Goal: Task Accomplishment & Management: Manage account settings

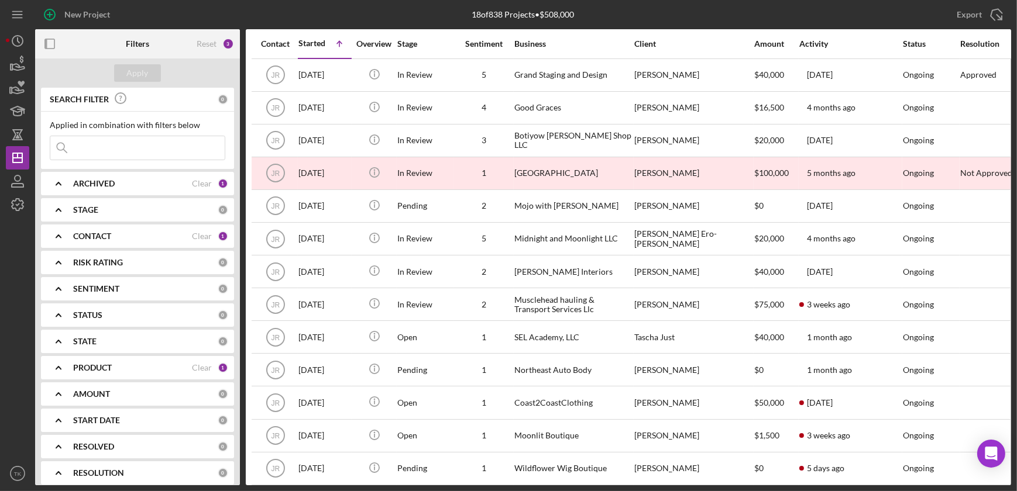
click at [118, 178] on div "ARCHIVED Clear 1" at bounding box center [150, 183] width 155 height 11
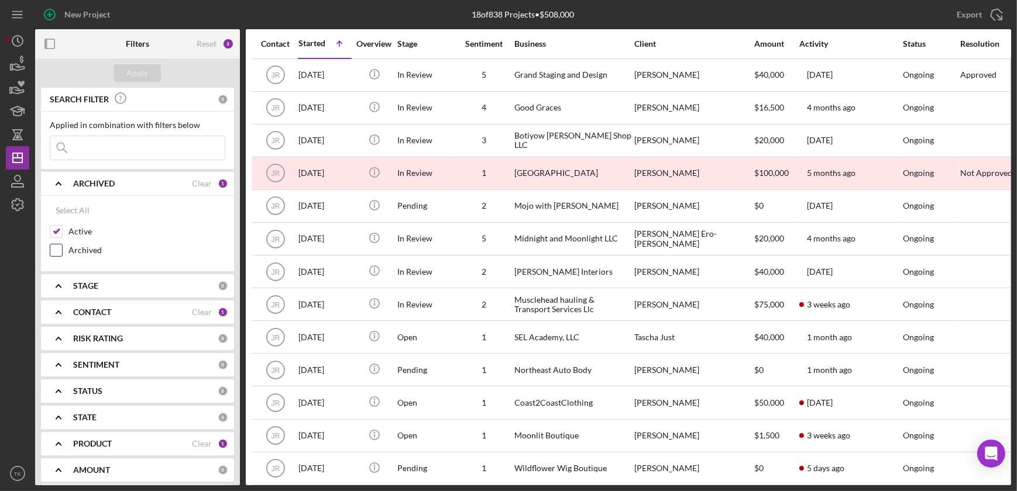
click at [60, 246] on input "Archived" at bounding box center [56, 251] width 12 height 12
checkbox input "true"
click at [57, 229] on input "Active" at bounding box center [56, 232] width 12 height 12
click at [56, 231] on input "Active" at bounding box center [56, 232] width 12 height 12
drag, startPoint x: 57, startPoint y: 228, endPoint x: 68, endPoint y: 213, distance: 18.8
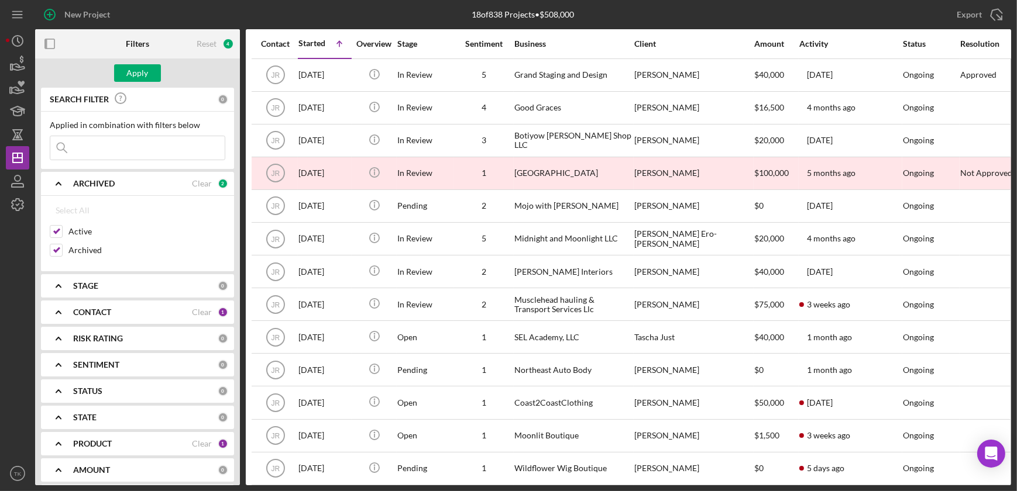
click at [57, 228] on input "Active" at bounding box center [56, 232] width 12 height 12
checkbox input "false"
click at [132, 70] on div "Apply" at bounding box center [138, 73] width 22 height 18
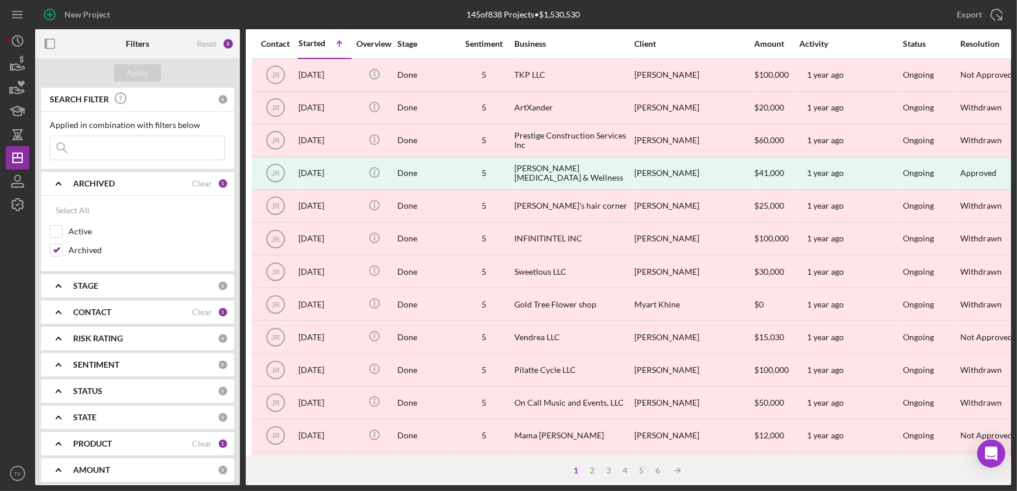
click at [95, 314] on b "CONTACT" at bounding box center [92, 312] width 38 height 9
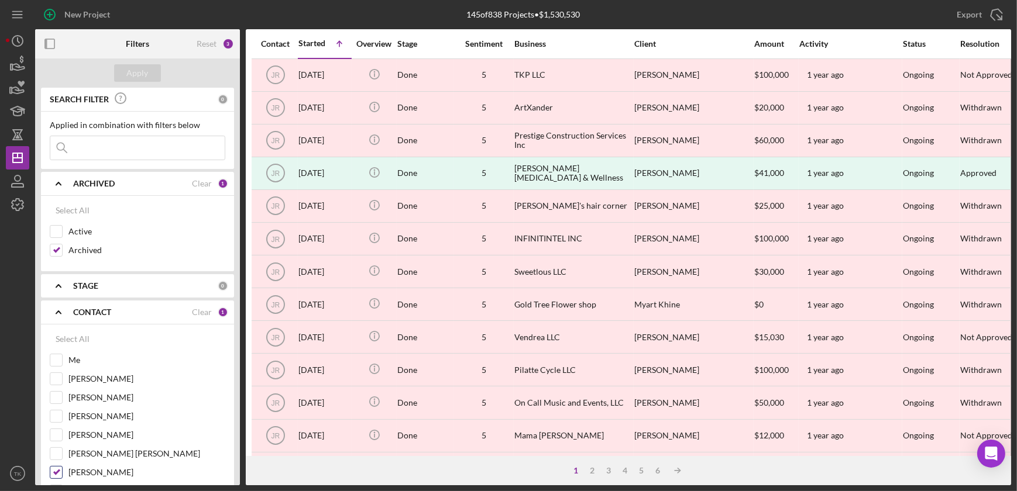
drag, startPoint x: 56, startPoint y: 474, endPoint x: 58, endPoint y: 468, distance: 6.3
click at [56, 474] on input "[PERSON_NAME]" at bounding box center [56, 473] width 12 height 12
checkbox input "false"
click at [144, 73] on div "Apply" at bounding box center [138, 73] width 22 height 18
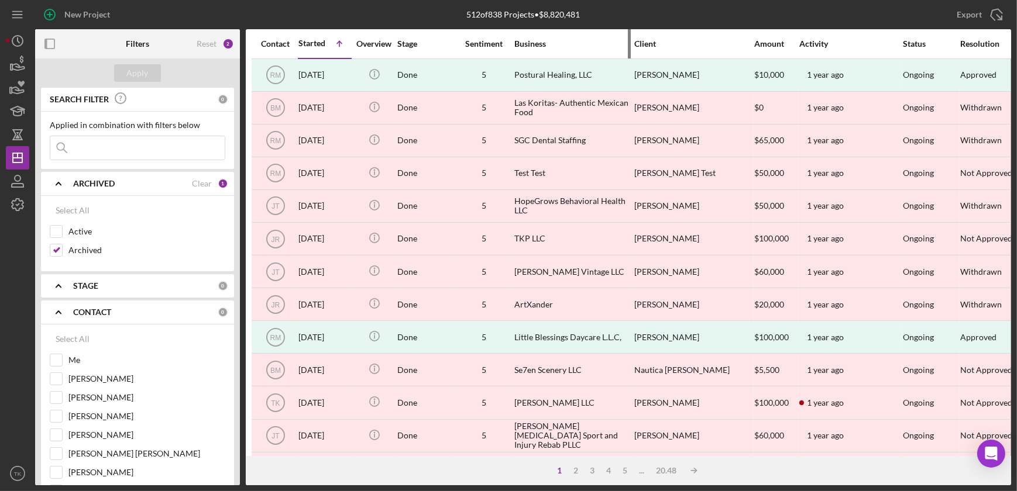
click at [538, 40] on div "Business" at bounding box center [572, 43] width 117 height 9
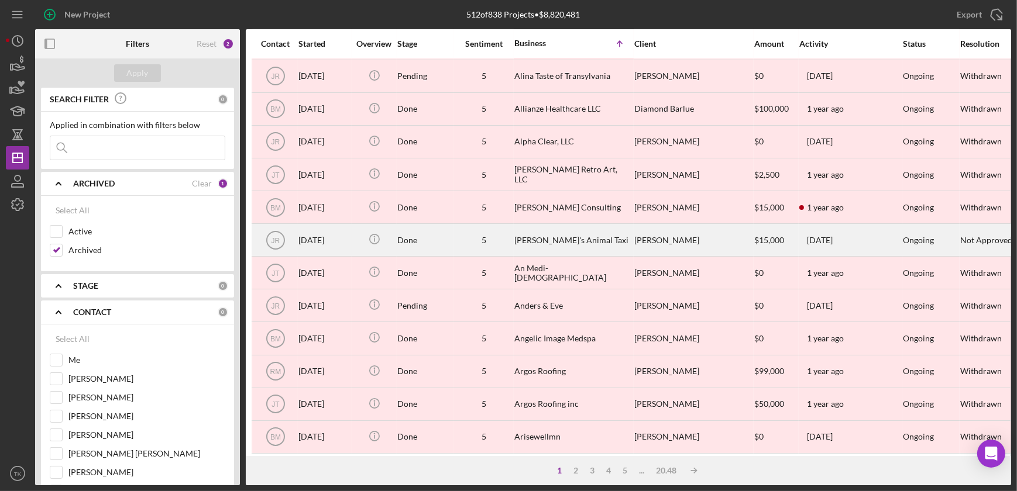
scroll to position [439, 0]
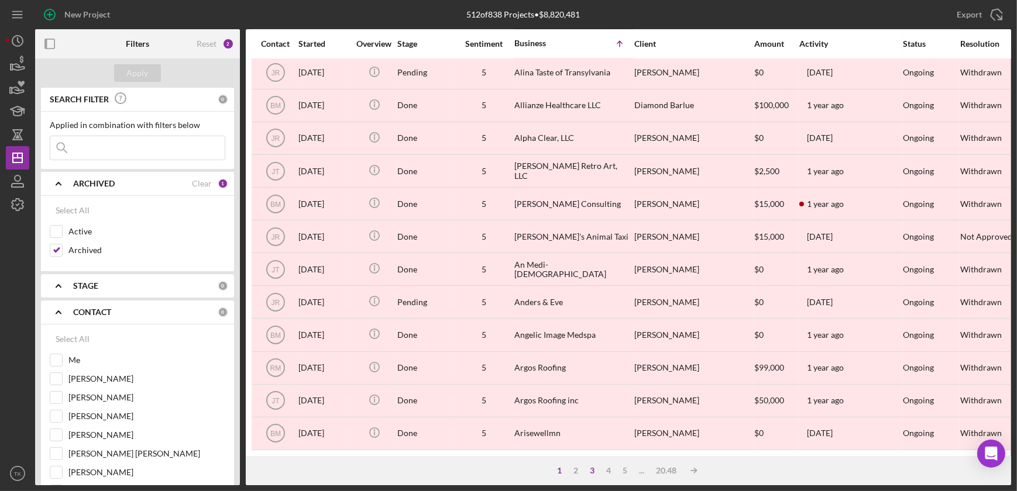
click at [591, 472] on div "3" at bounding box center [592, 470] width 16 height 9
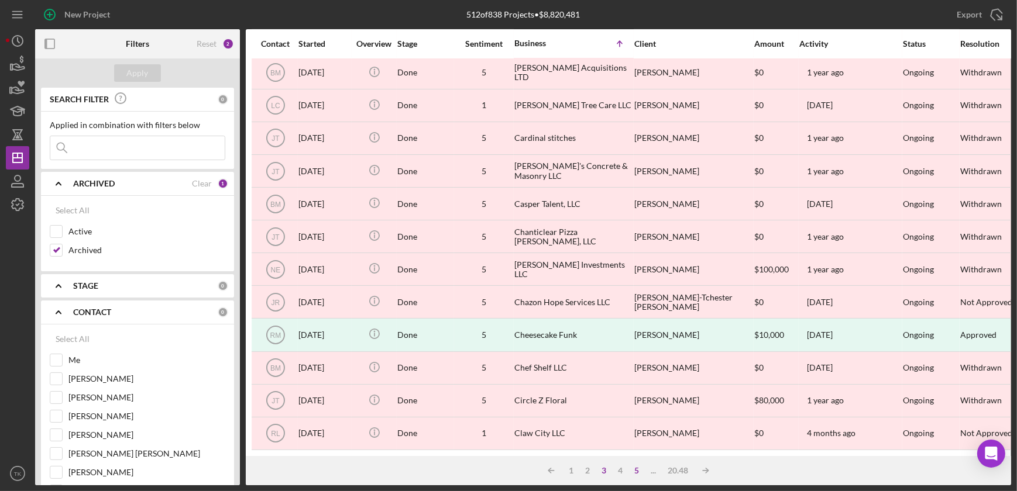
click at [636, 472] on div "5" at bounding box center [636, 470] width 16 height 9
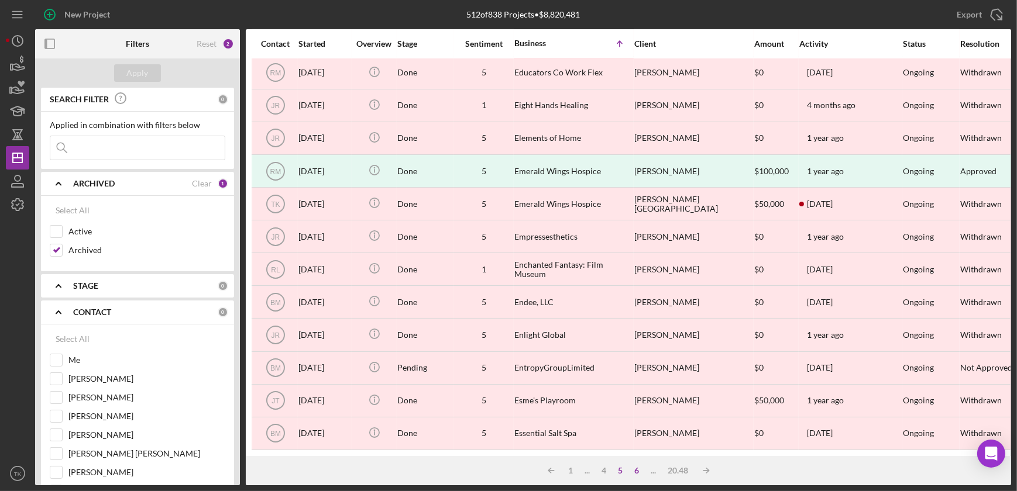
click at [636, 467] on div "6" at bounding box center [637, 470] width 16 height 9
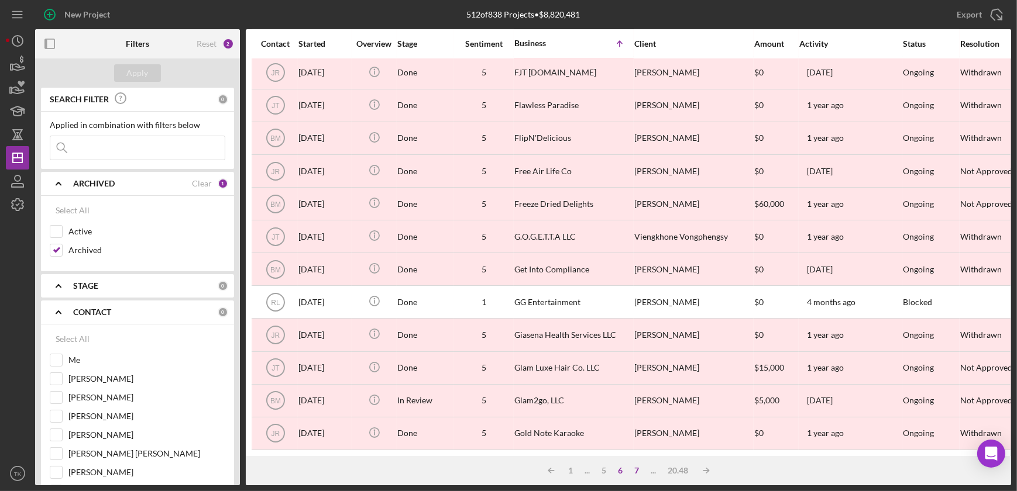
click at [636, 470] on div "7" at bounding box center [637, 470] width 16 height 9
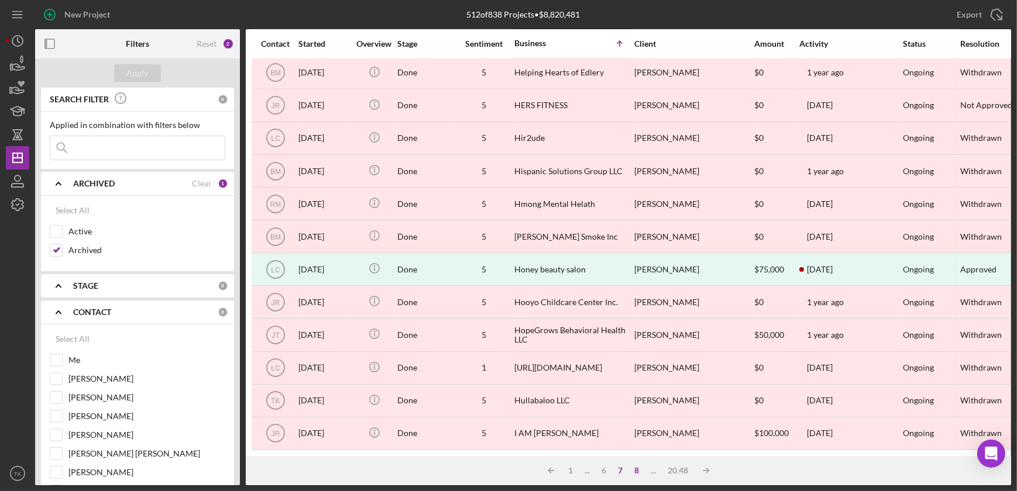
click at [636, 474] on div "8" at bounding box center [637, 470] width 16 height 9
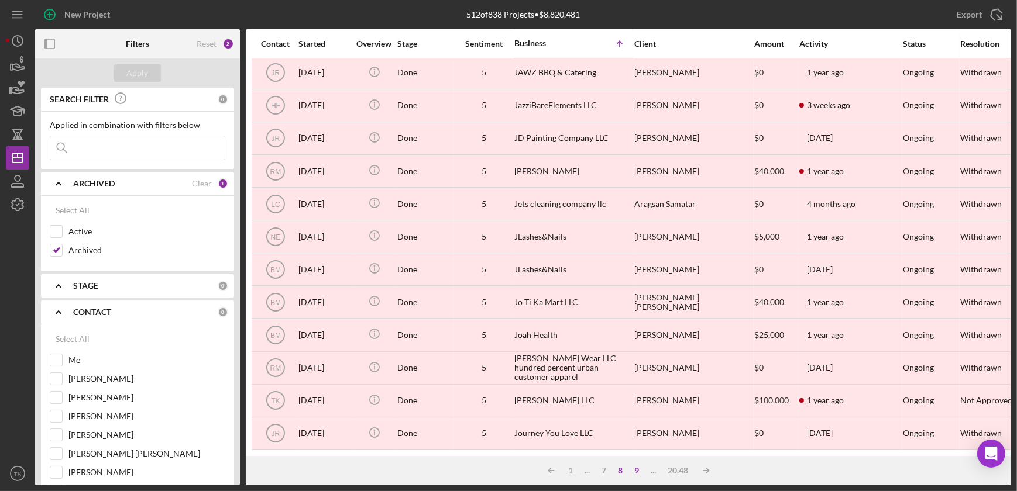
click at [636, 469] on div "9" at bounding box center [637, 470] width 16 height 9
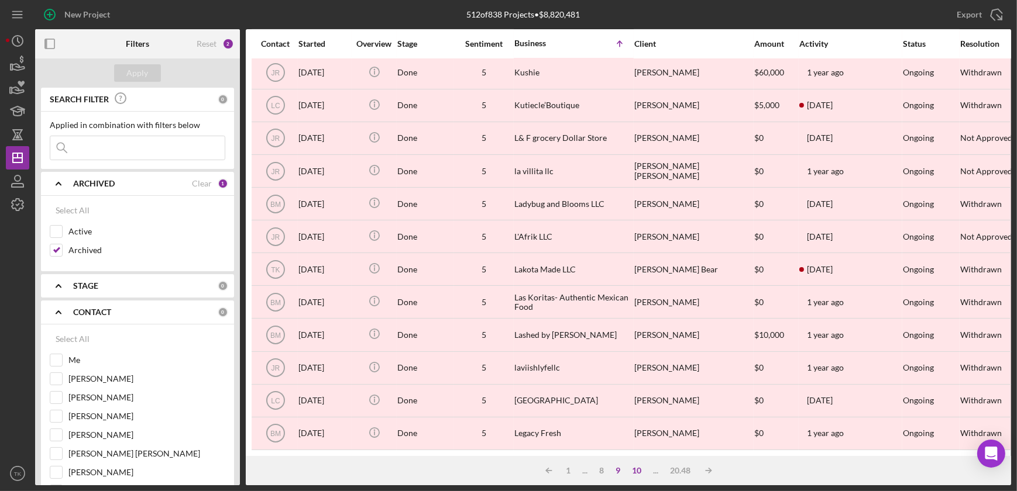
click at [634, 469] on div "10" at bounding box center [637, 470] width 21 height 9
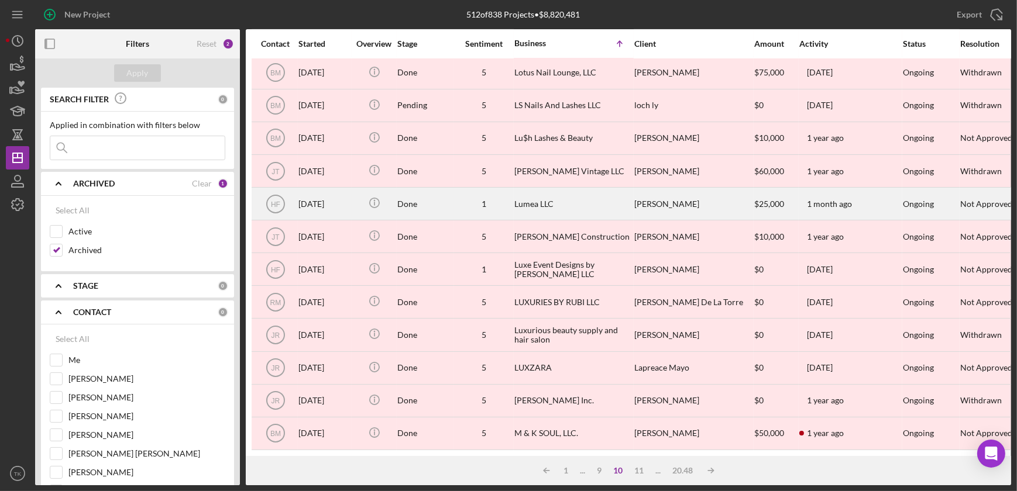
click at [535, 188] on div "Lumea LLC" at bounding box center [572, 203] width 117 height 31
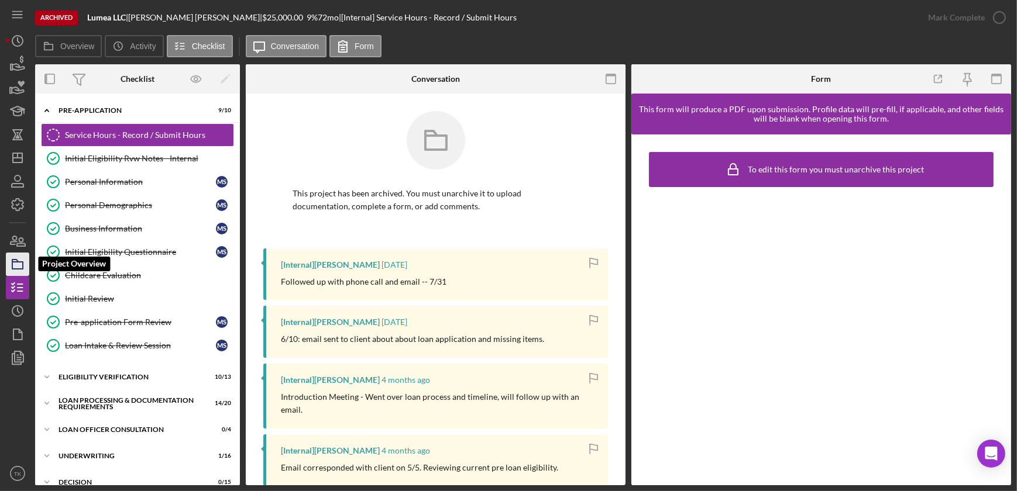
drag, startPoint x: 19, startPoint y: 261, endPoint x: 28, endPoint y: 257, distance: 10.2
click at [19, 262] on rect "button" at bounding box center [17, 265] width 11 height 7
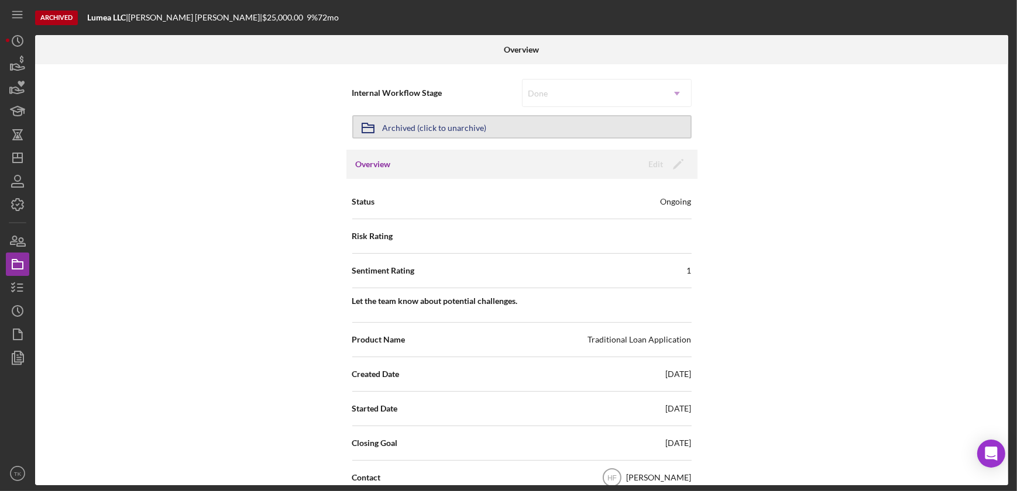
click at [452, 125] on div "Archived (click to unarchive)" at bounding box center [435, 126] width 104 height 21
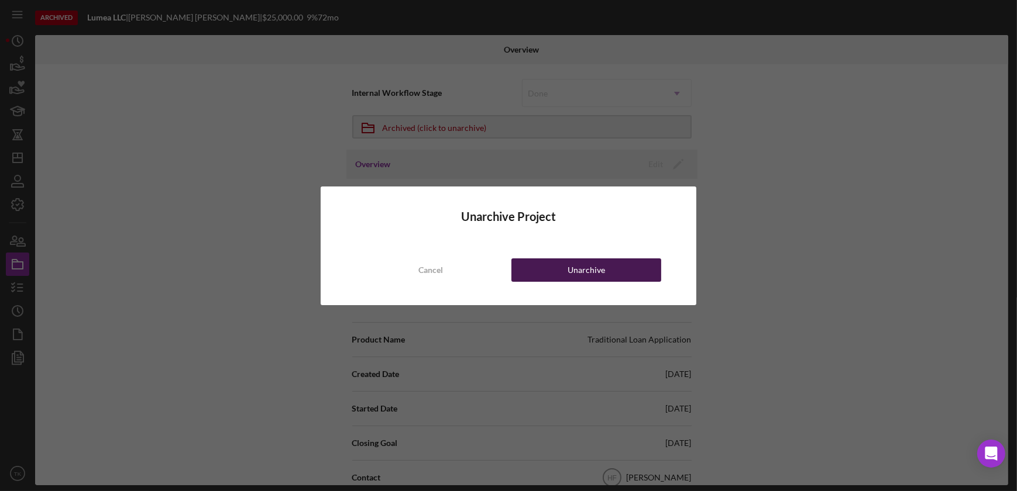
click at [561, 274] on button "Unarchive" at bounding box center [586, 270] width 150 height 23
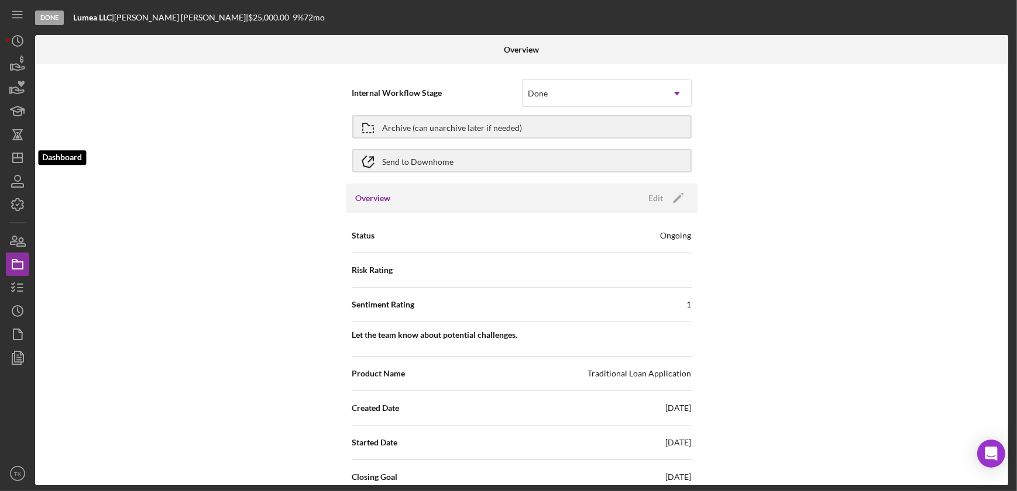
drag, startPoint x: 17, startPoint y: 163, endPoint x: 29, endPoint y: 158, distance: 13.1
click at [17, 163] on polygon "button" at bounding box center [17, 157] width 9 height 9
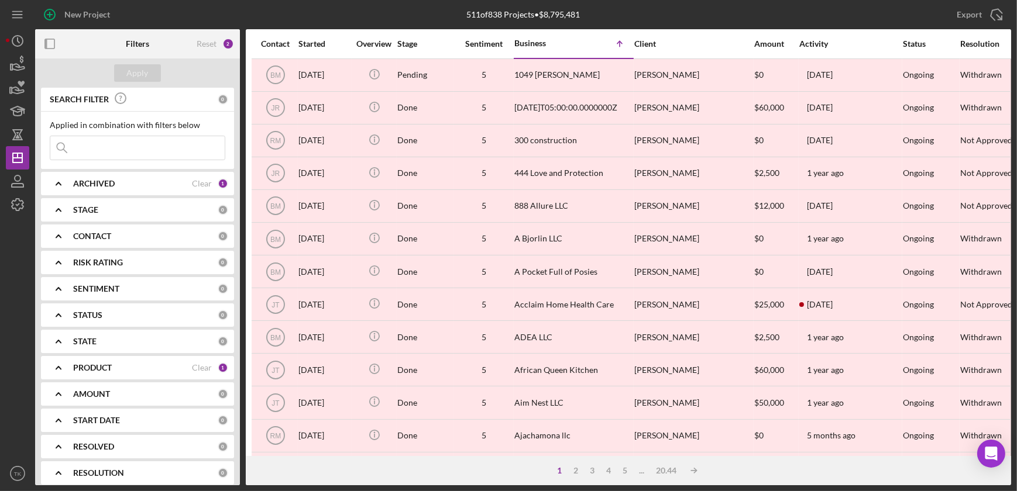
click at [123, 142] on input at bounding box center [137, 147] width 174 height 23
type input "lumea"
click at [136, 66] on div "Apply" at bounding box center [138, 73] width 22 height 18
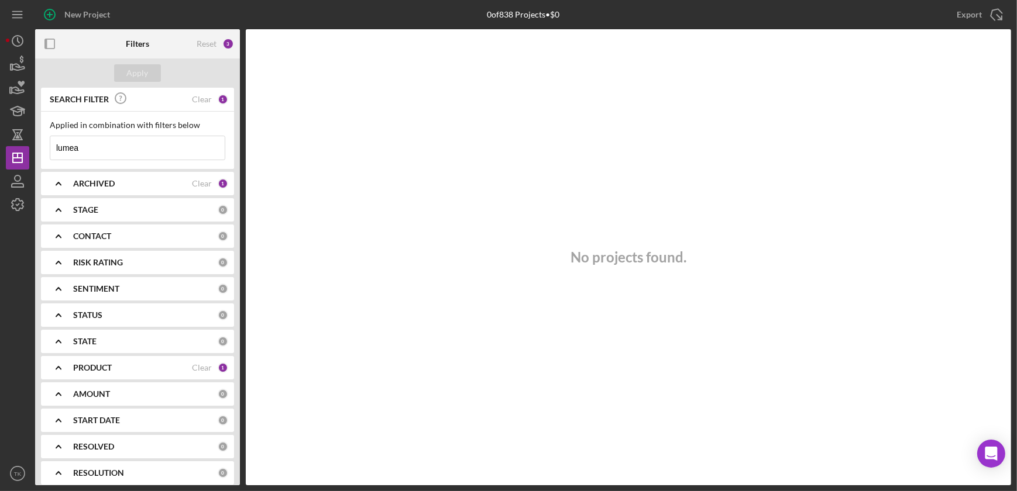
click at [214, 181] on div "ARCHIVED Clear 1" at bounding box center [150, 183] width 155 height 11
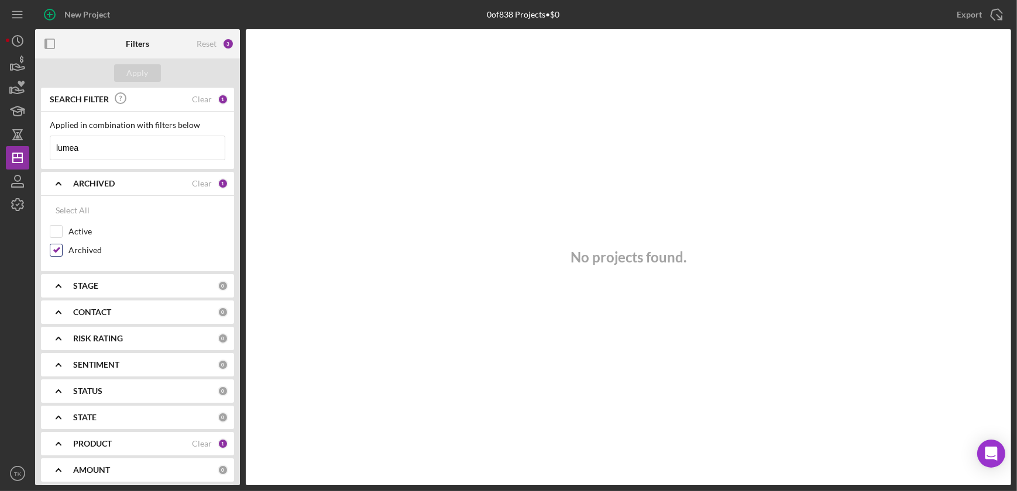
click at [61, 250] on input "Archived" at bounding box center [56, 251] width 12 height 12
checkbox input "false"
click at [54, 232] on input "Active" at bounding box center [56, 232] width 12 height 12
checkbox input "true"
click at [140, 73] on div "Apply" at bounding box center [138, 73] width 22 height 18
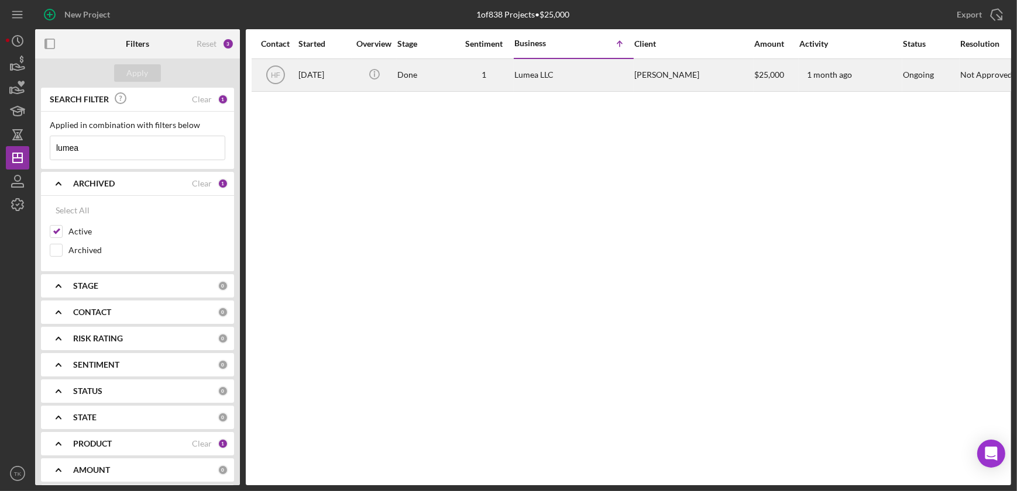
click at [410, 70] on div "Done" at bounding box center [425, 75] width 56 height 31
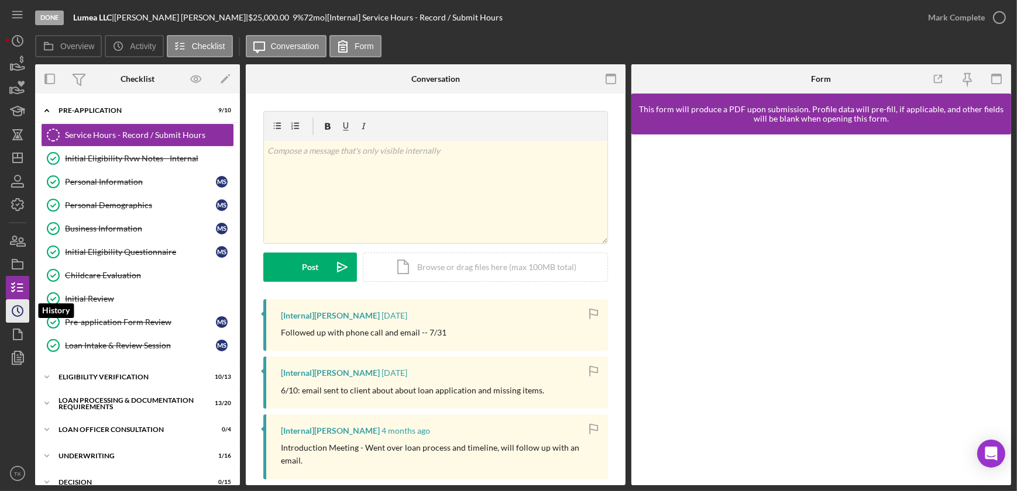
click at [22, 311] on icon "Icon/History" at bounding box center [17, 311] width 29 height 29
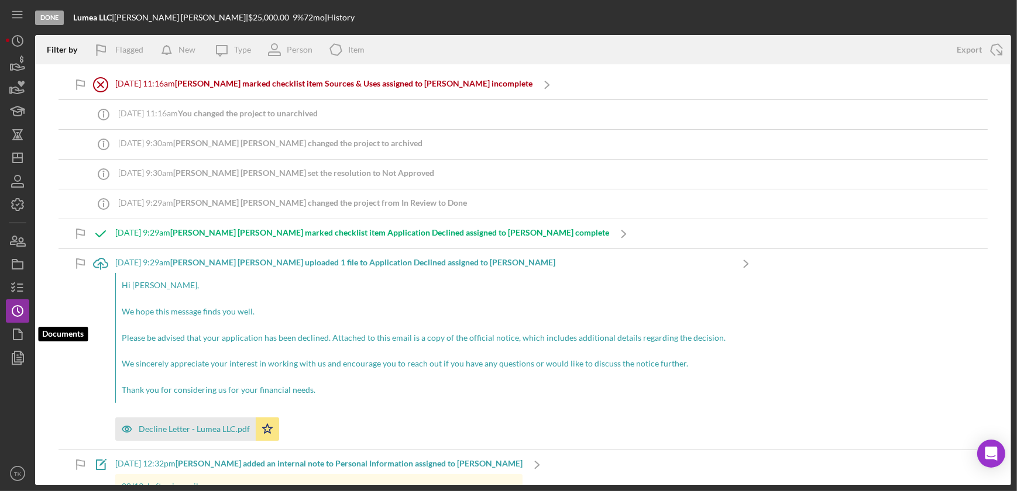
click at [20, 329] on icon "button" at bounding box center [17, 334] width 29 height 29
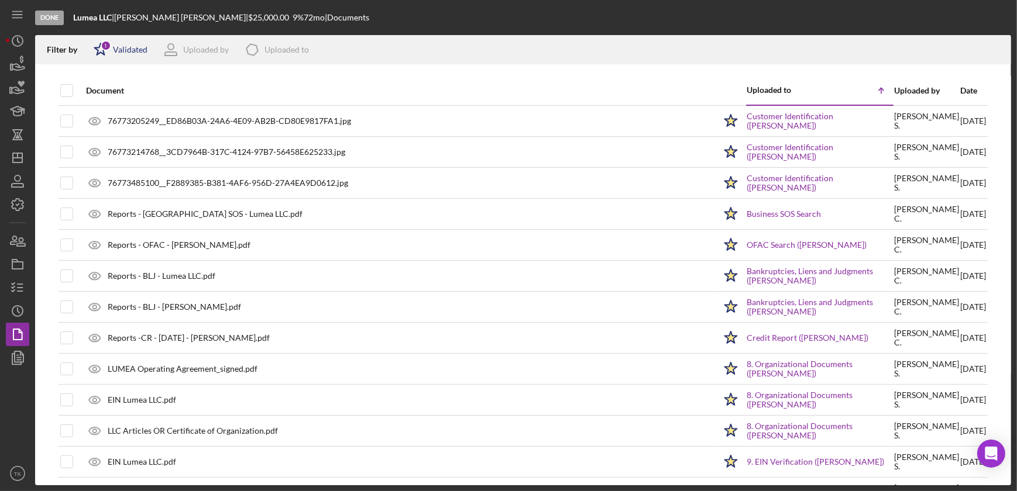
click at [107, 51] on icon "Icon/Star" at bounding box center [100, 49] width 29 height 29
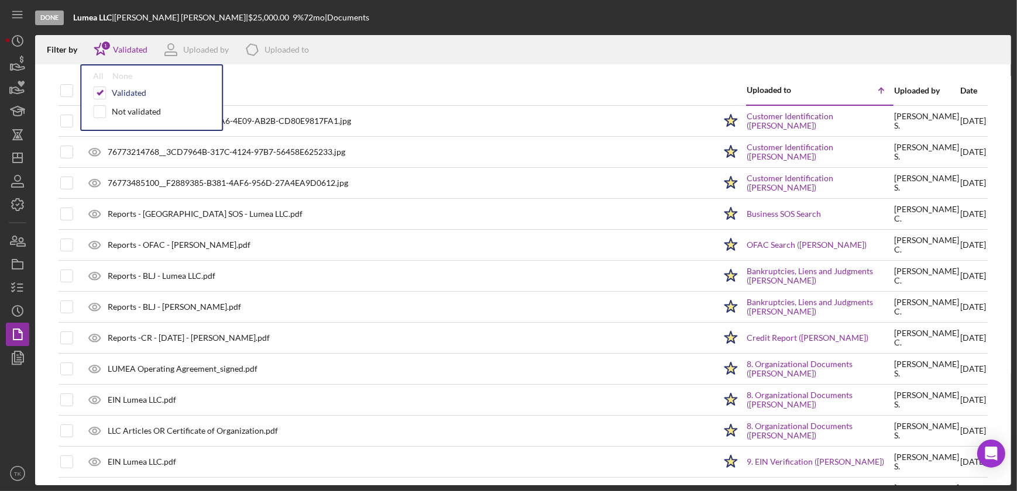
click at [112, 92] on div "Validated" at bounding box center [129, 92] width 35 height 9
checkbox input "false"
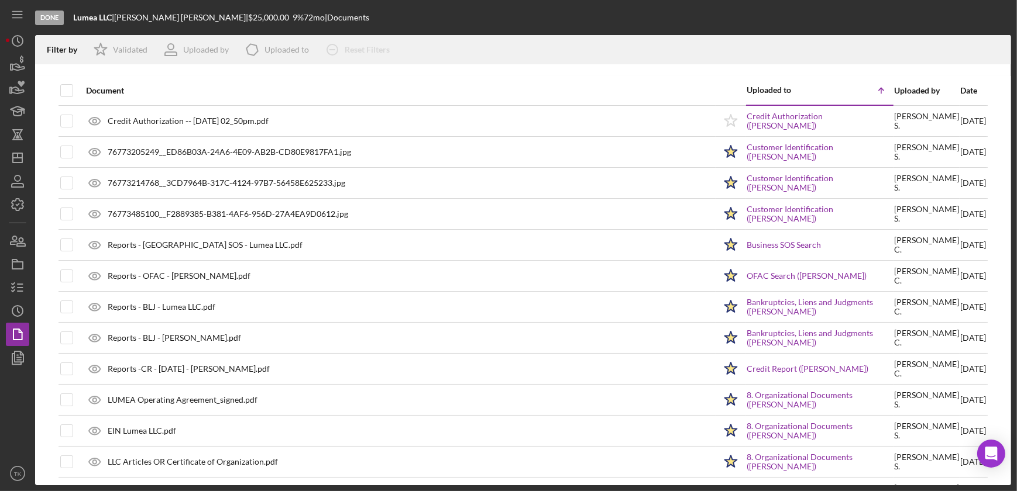
click at [370, 87] on div "Document" at bounding box center [400, 90] width 629 height 9
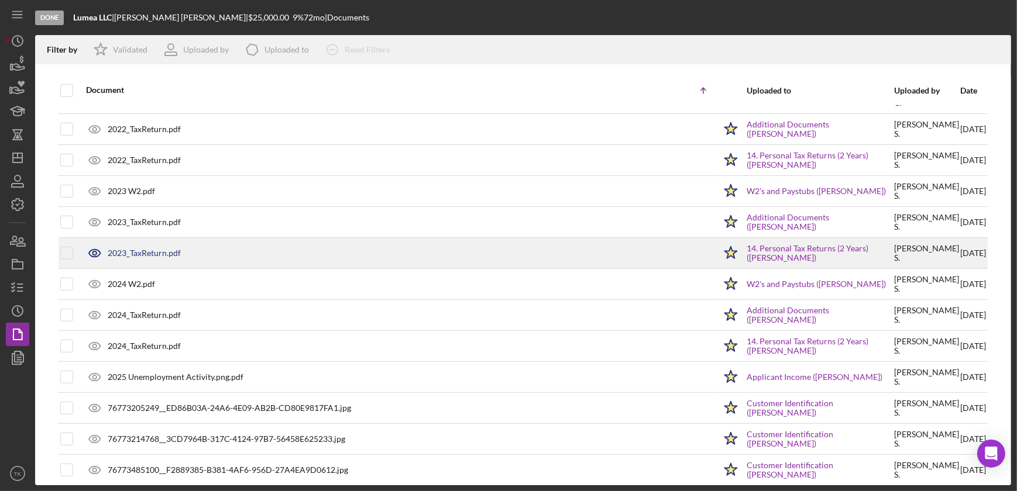
scroll to position [560, 0]
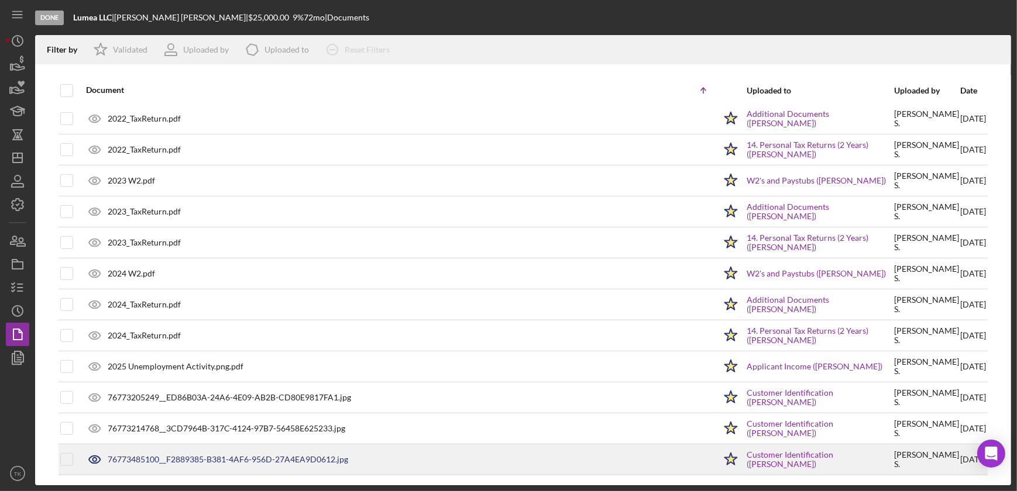
click at [238, 457] on div "76773485100__F2889385-B381-4AF6-956D-27A4EA9D0612.jpg" at bounding box center [228, 459] width 240 height 9
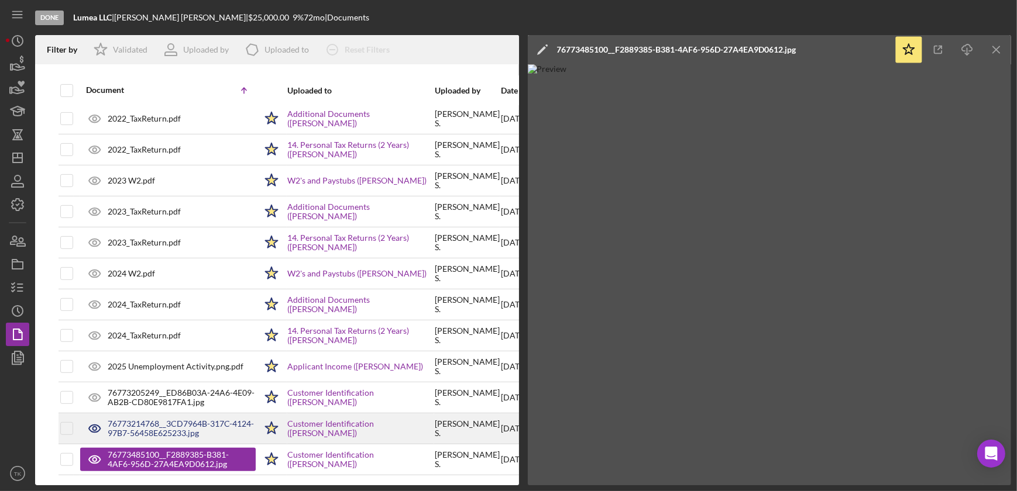
click at [216, 428] on div "76773214768__3CD7964B-317C-4124-97B7-56458E625233.jpg" at bounding box center [182, 428] width 148 height 19
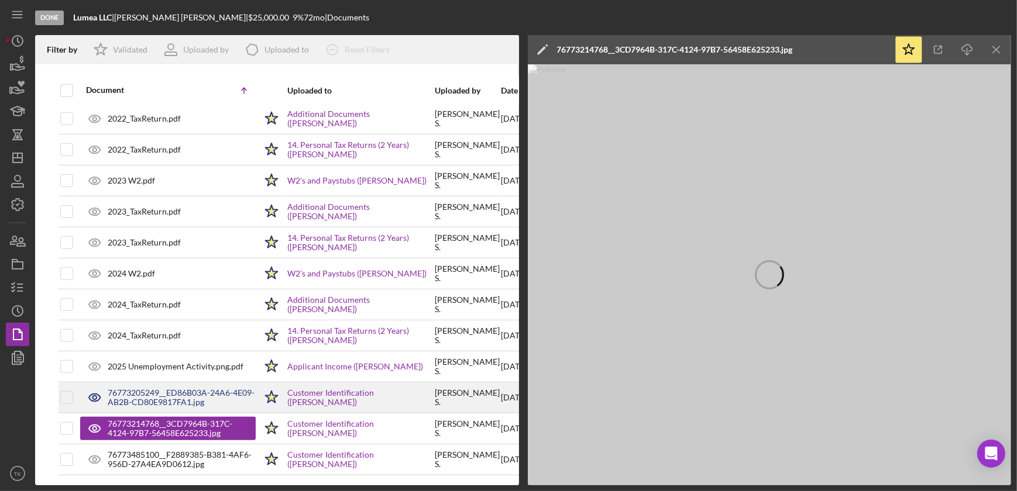
click at [192, 391] on div "76773205249__ED86B03A-24A6-4E09-AB2B-CD80E9817FA1.jpg" at bounding box center [182, 397] width 148 height 19
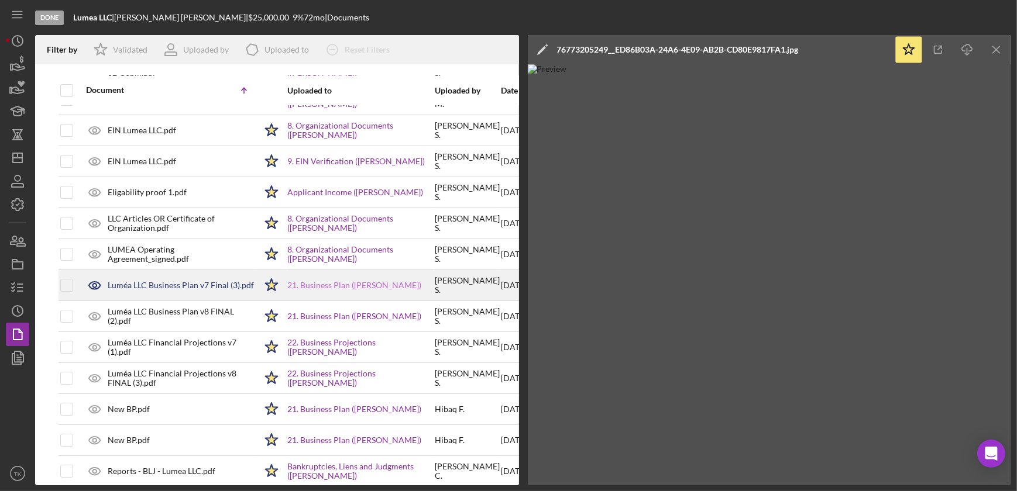
scroll to position [106, 0]
